Goal: Use online tool/utility: Utilize a website feature to perform a specific function

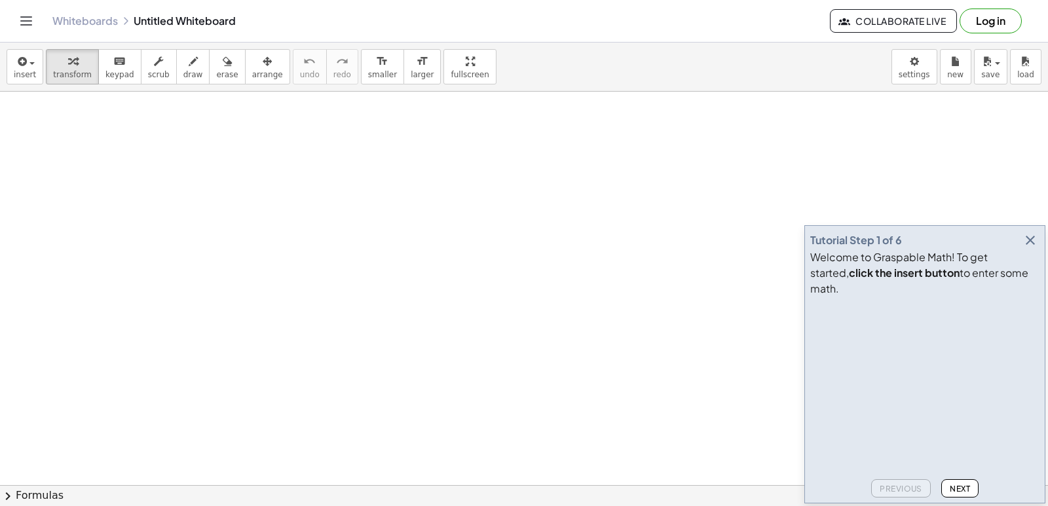
click at [1029, 248] on icon "button" at bounding box center [1030, 240] width 16 height 16
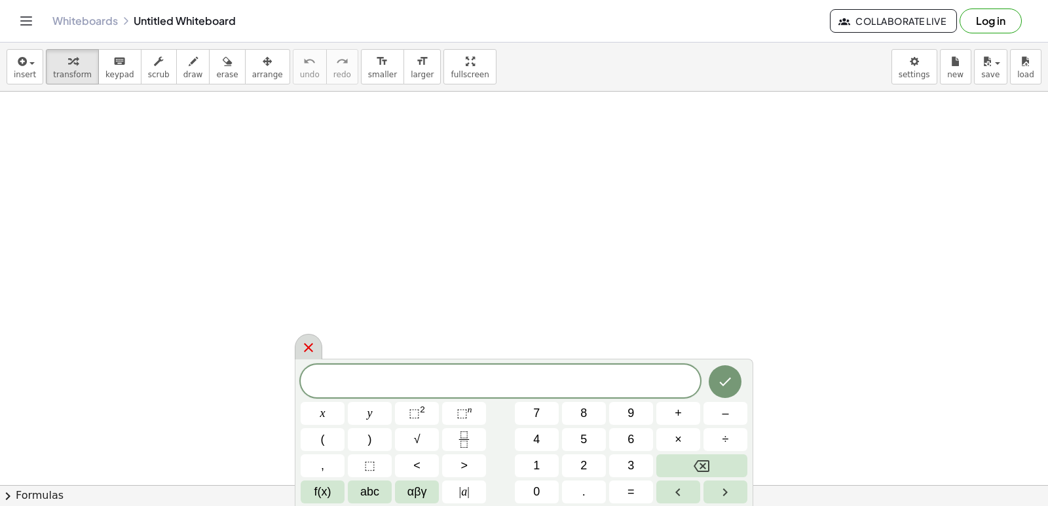
click at [916, 72] on body "Graspable Math Activities Get Started Activity Bank Assigned Work Classes White…" at bounding box center [524, 253] width 1048 height 506
click at [306, 342] on icon at bounding box center [309, 348] width 16 height 16
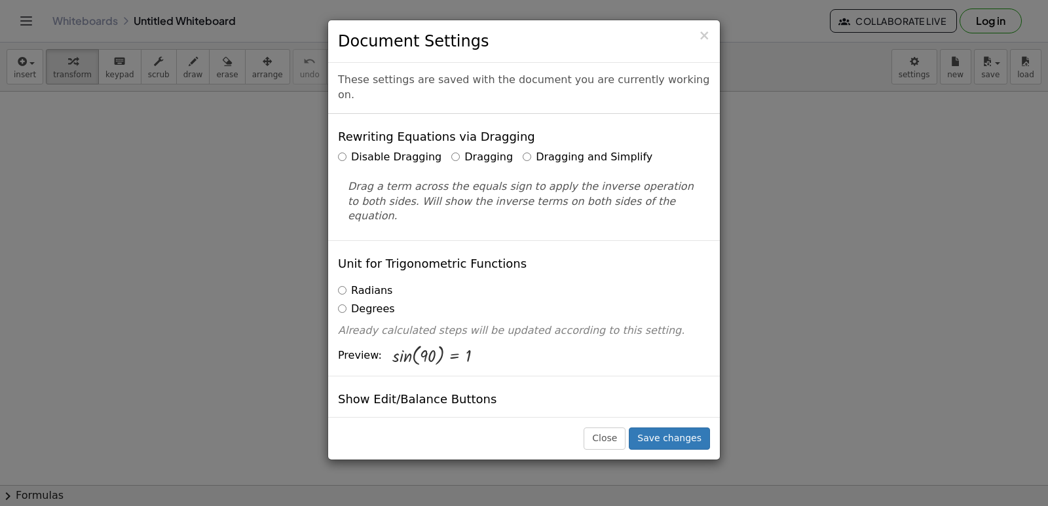
click at [553, 150] on label "Dragging and Simplify" at bounding box center [588, 157] width 130 height 15
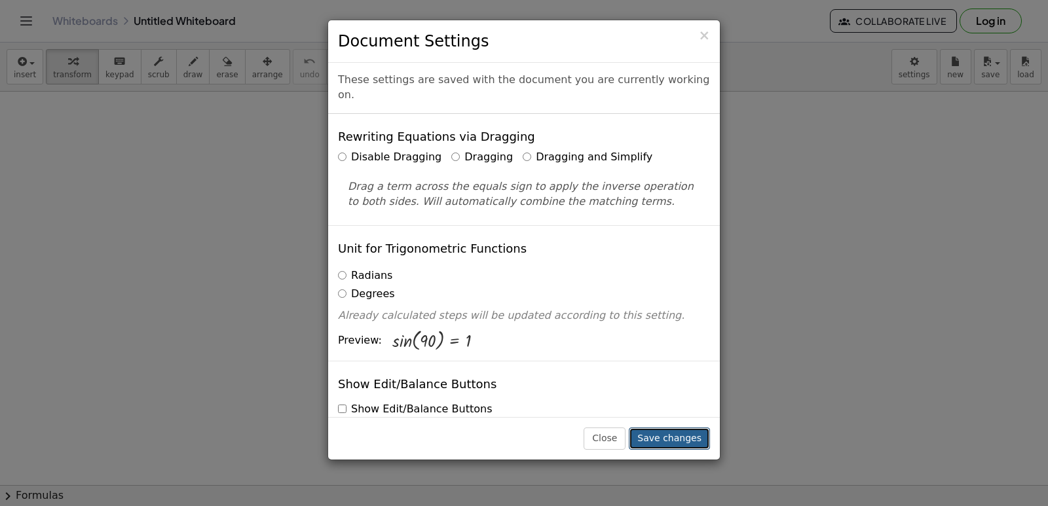
click at [680, 439] on button "Save changes" at bounding box center [669, 439] width 81 height 22
